Goal: Task Accomplishment & Management: Manage account settings

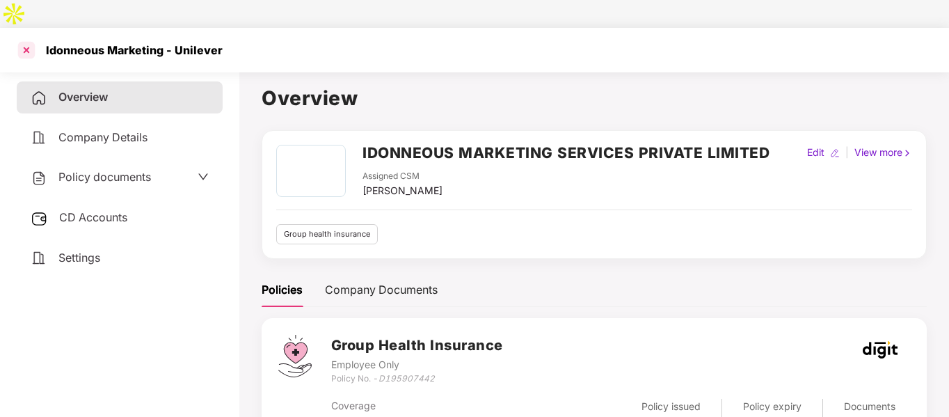
click at [24, 39] on div at bounding box center [26, 50] width 22 height 22
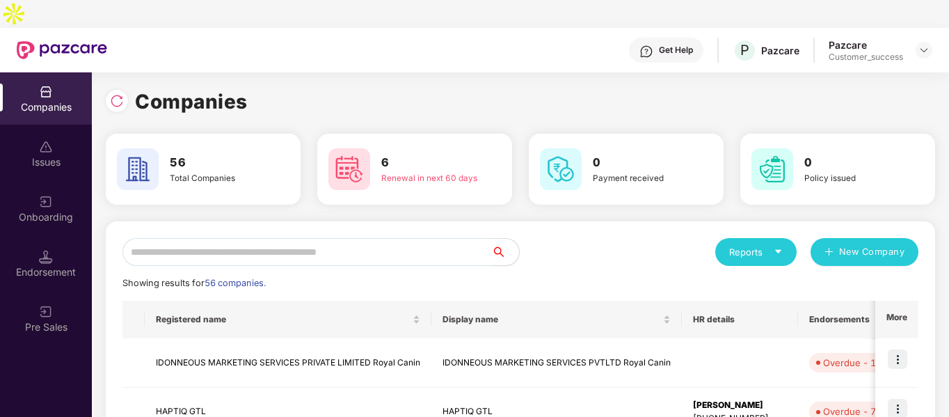
click at [240, 238] on input "text" at bounding box center [306, 252] width 369 height 28
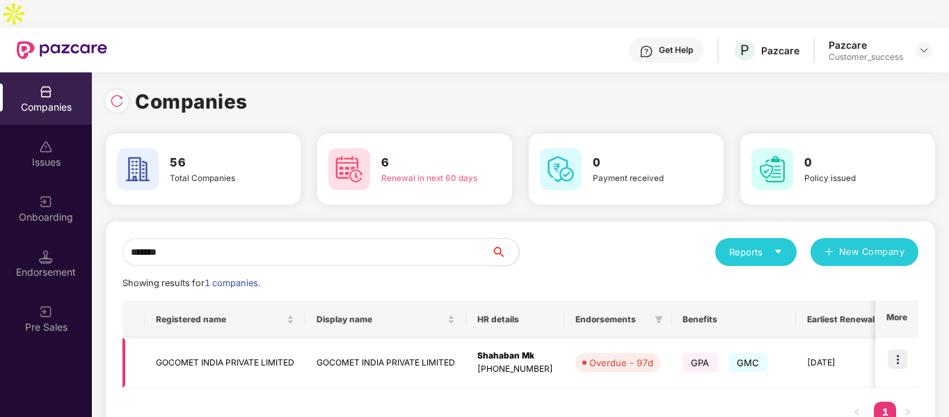
type input "*******"
click at [902, 349] on img at bounding box center [897, 358] width 19 height 19
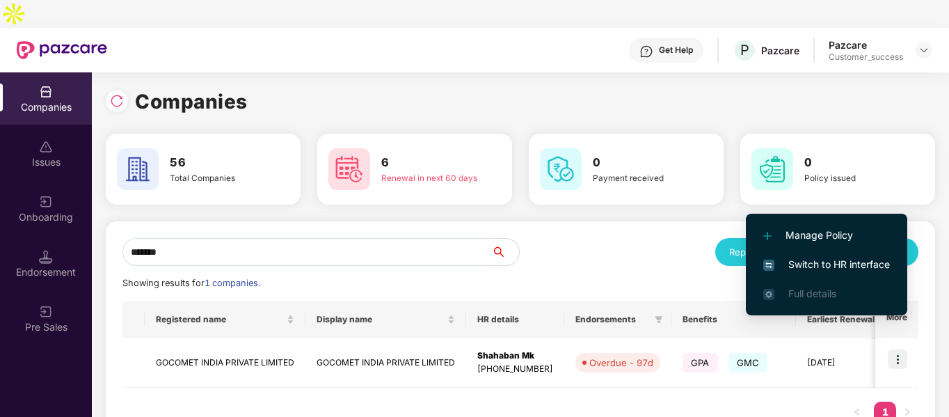
click at [824, 263] on span "Switch to HR interface" at bounding box center [826, 264] width 127 height 15
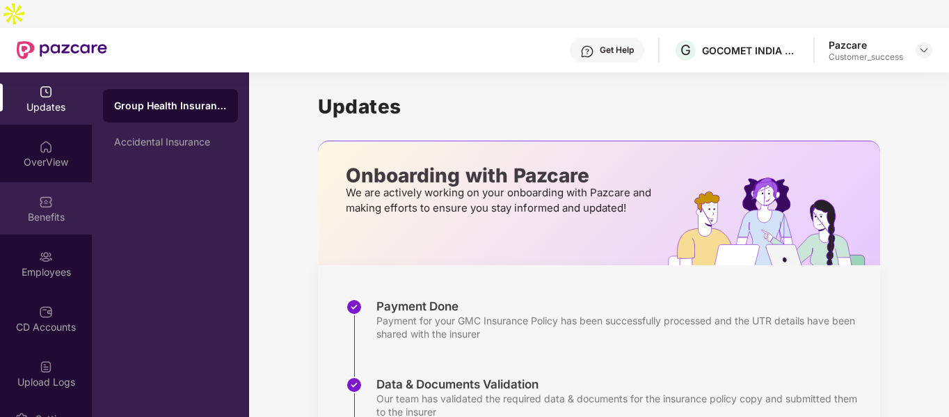
click at [49, 210] on div "Benefits" at bounding box center [46, 217] width 92 height 14
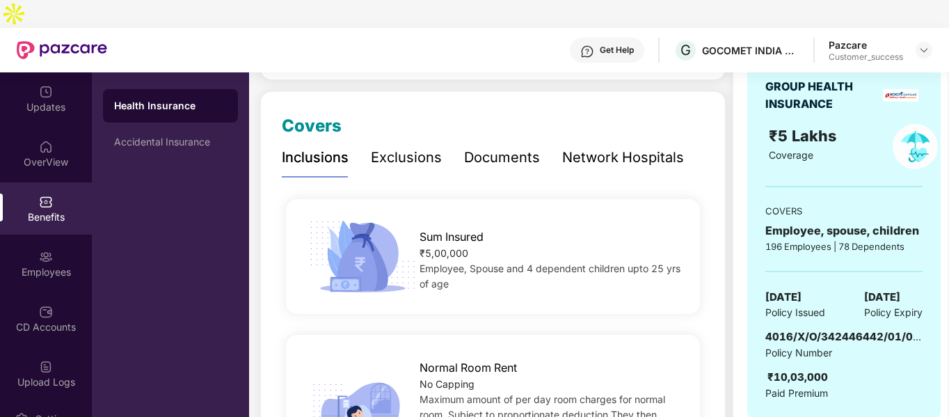
scroll to position [163, 0]
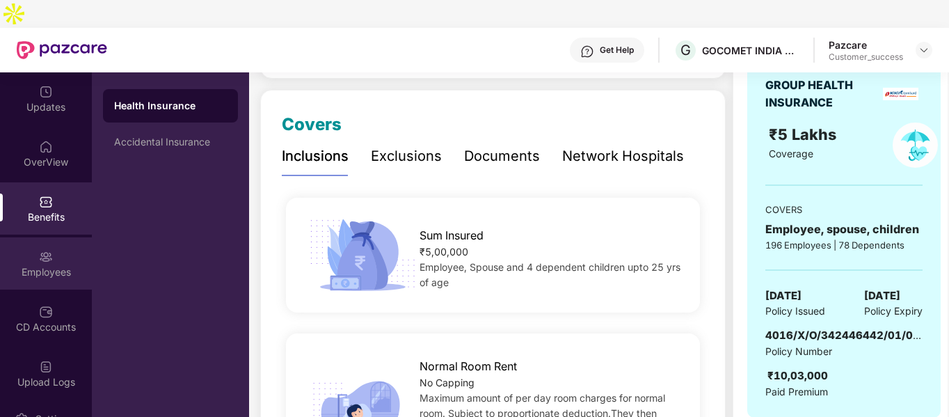
click at [42, 255] on div "Employees" at bounding box center [46, 263] width 92 height 52
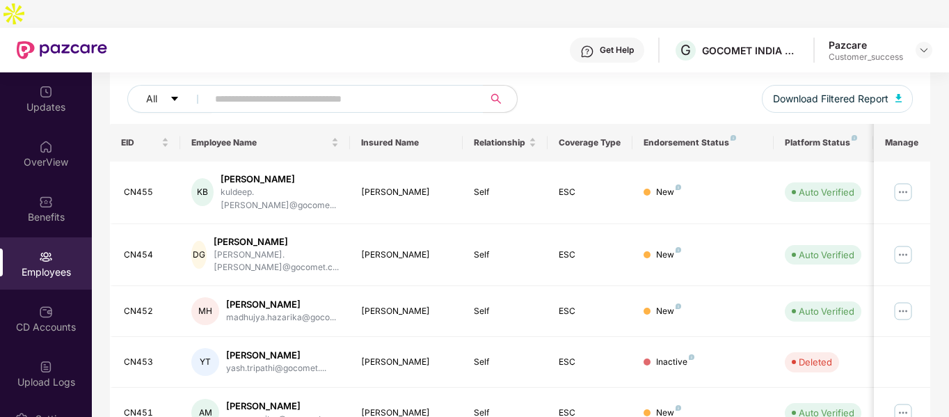
scroll to position [0, 0]
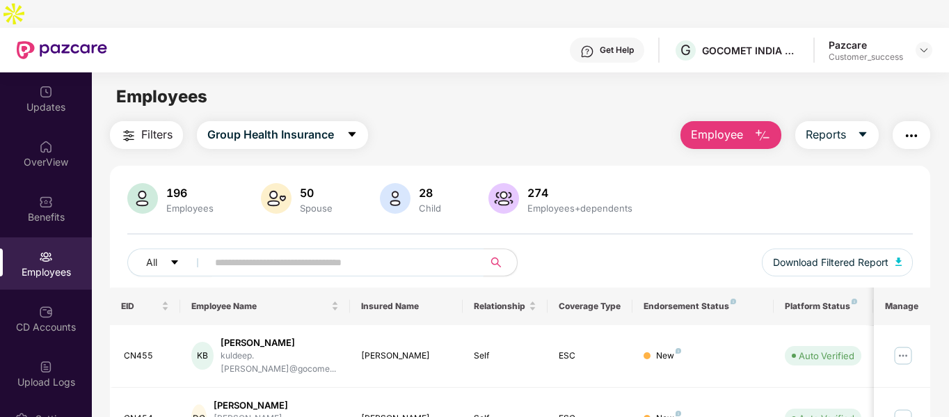
click at [301, 252] on input "text" at bounding box center [340, 262] width 250 height 21
paste input "**********"
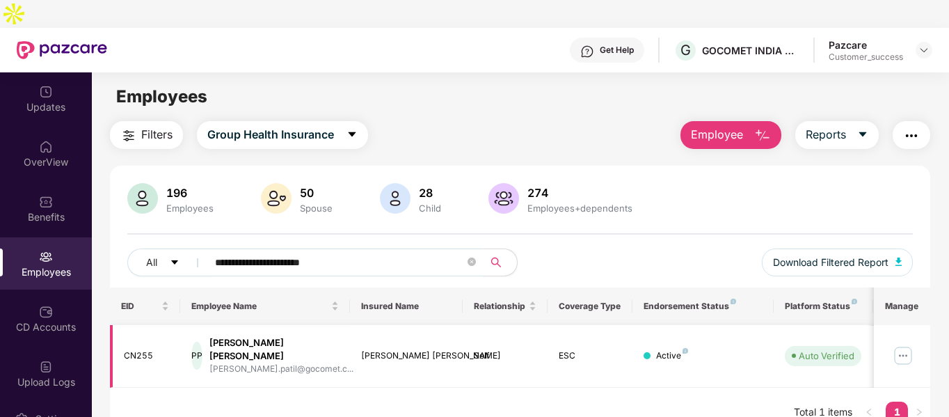
type input "**********"
click at [902, 344] on img at bounding box center [903, 355] width 22 height 22
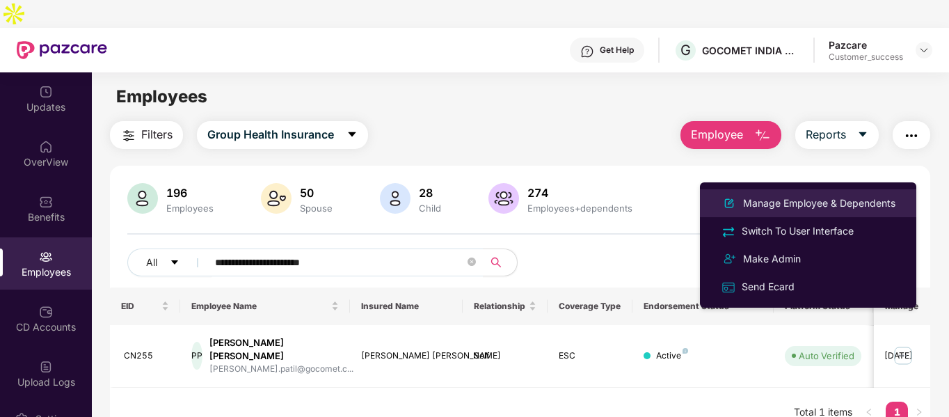
click at [811, 200] on div "Manage Employee & Dependents" at bounding box center [819, 202] width 158 height 15
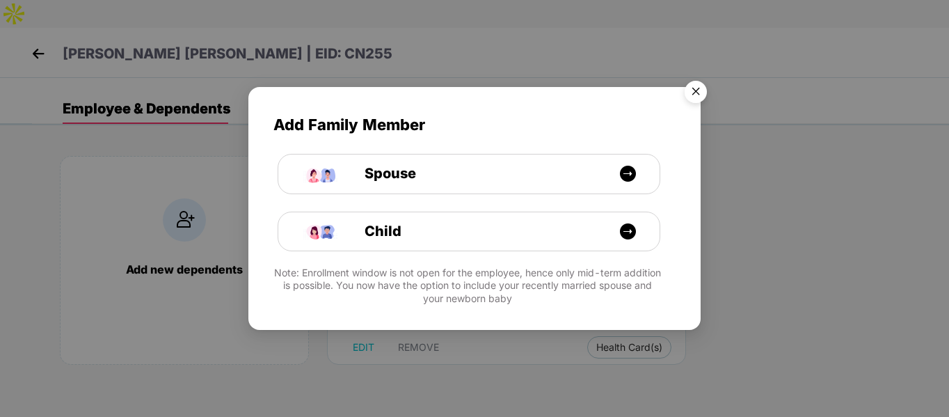
click at [696, 90] on img "Close" at bounding box center [695, 93] width 39 height 39
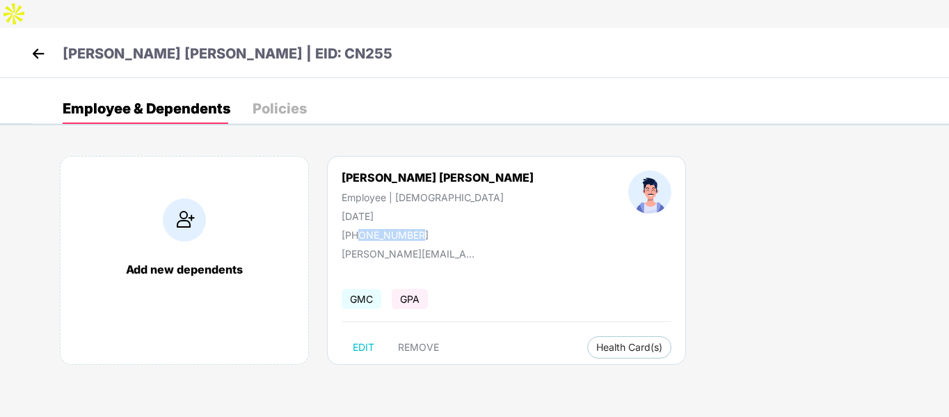
drag, startPoint x: 358, startPoint y: 204, endPoint x: 451, endPoint y: 200, distance: 93.3
click at [451, 200] on div "[PERSON_NAME] [PERSON_NAME] Employee | [DEMOGRAPHIC_DATA] [DATE] [PHONE_NUMBER]" at bounding box center [437, 205] width 287 height 70
copy div "8080897141"
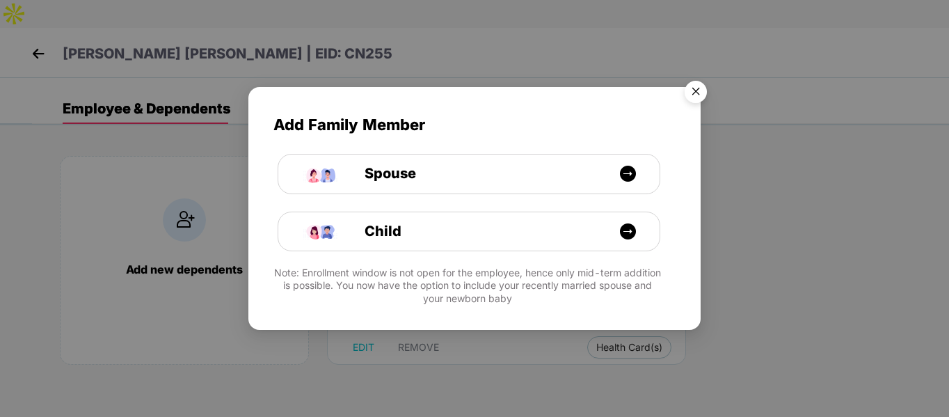
click at [702, 90] on img "Close" at bounding box center [695, 93] width 39 height 39
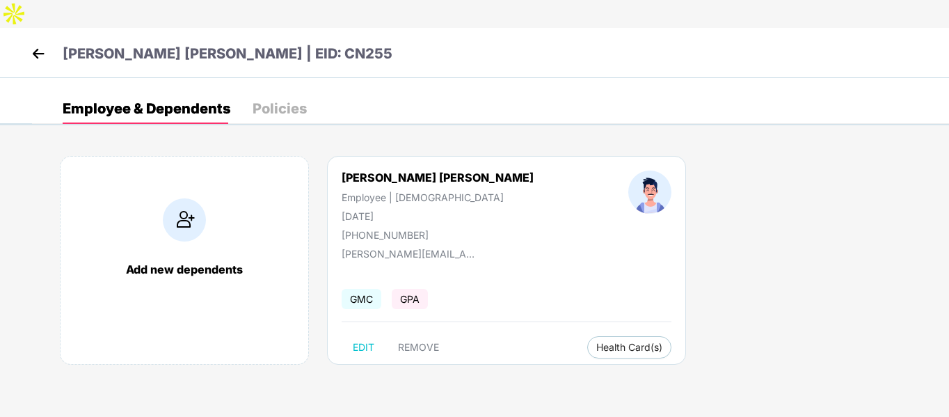
click at [35, 43] on img at bounding box center [38, 53] width 21 height 21
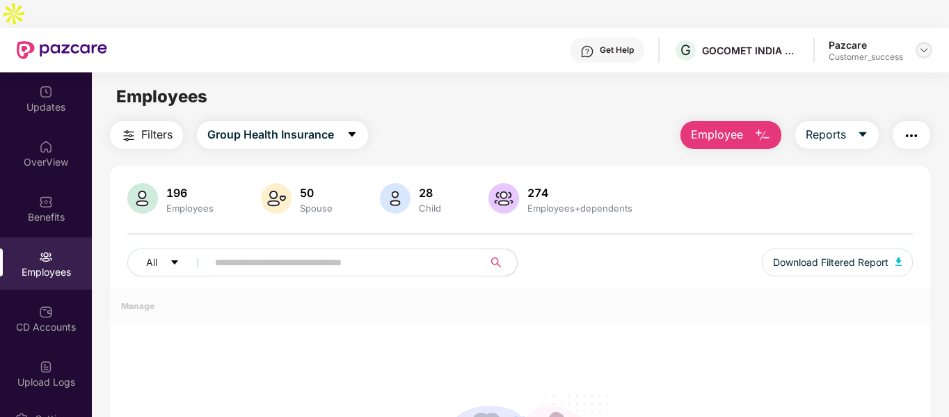
click at [926, 45] on img at bounding box center [923, 50] width 11 height 11
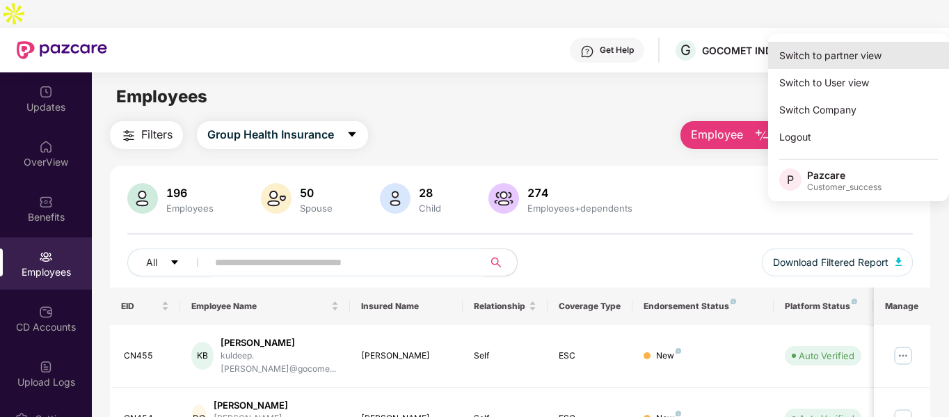
click at [858, 56] on div "Switch to partner view" at bounding box center [858, 55] width 181 height 27
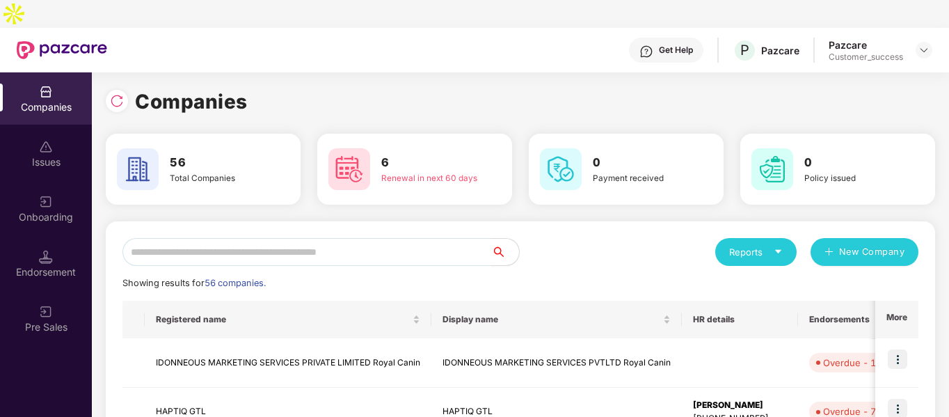
click at [341, 238] on input "text" at bounding box center [306, 252] width 369 height 28
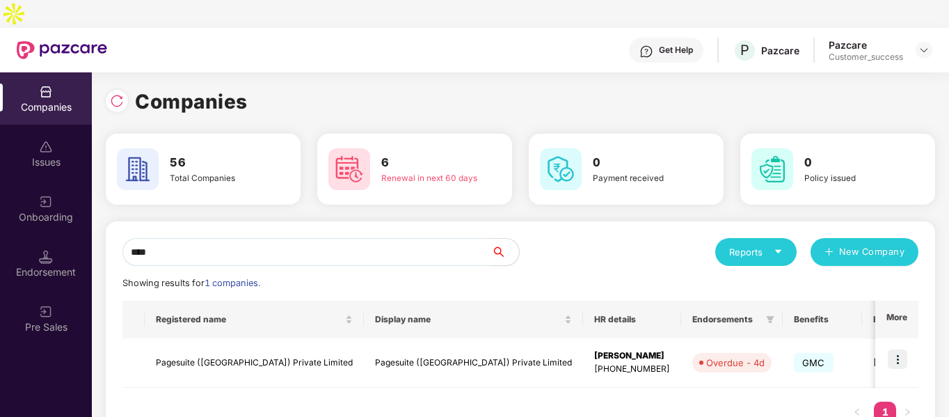
type input "****"
